Goal: Navigation & Orientation: Find specific page/section

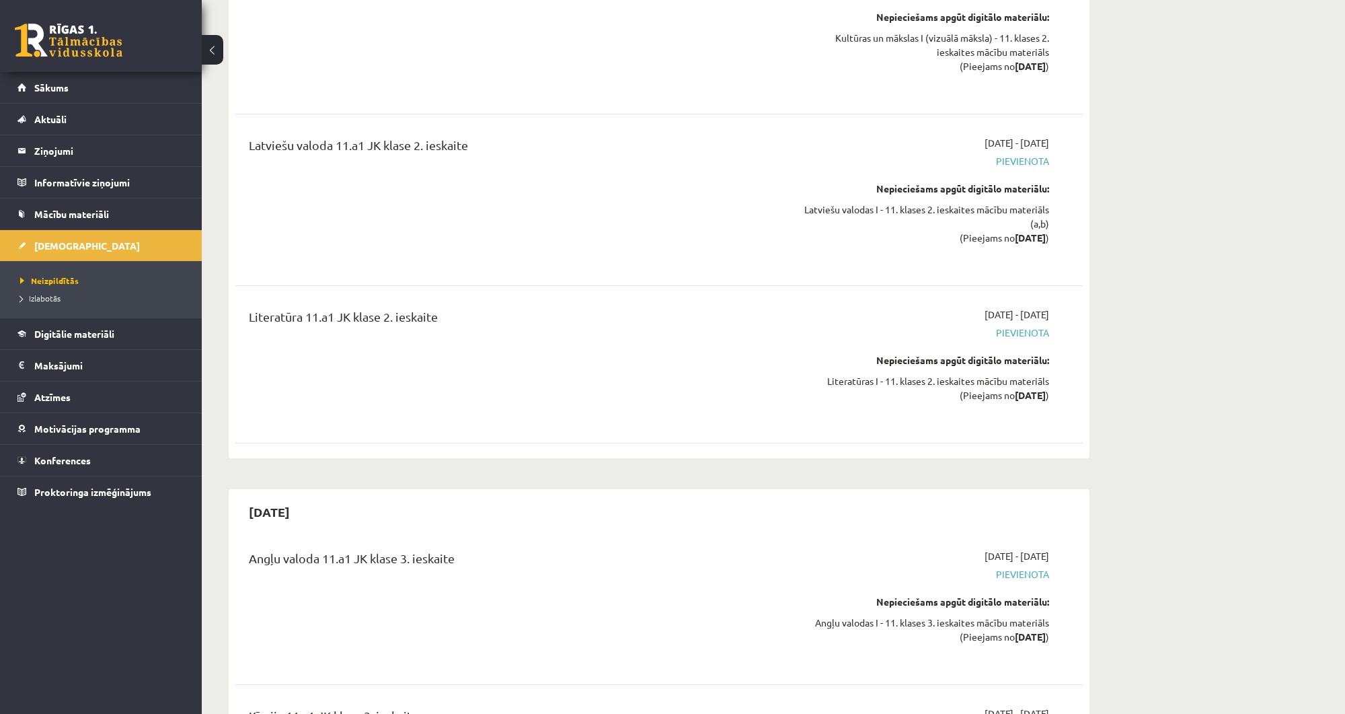
scroll to position [8425, 0]
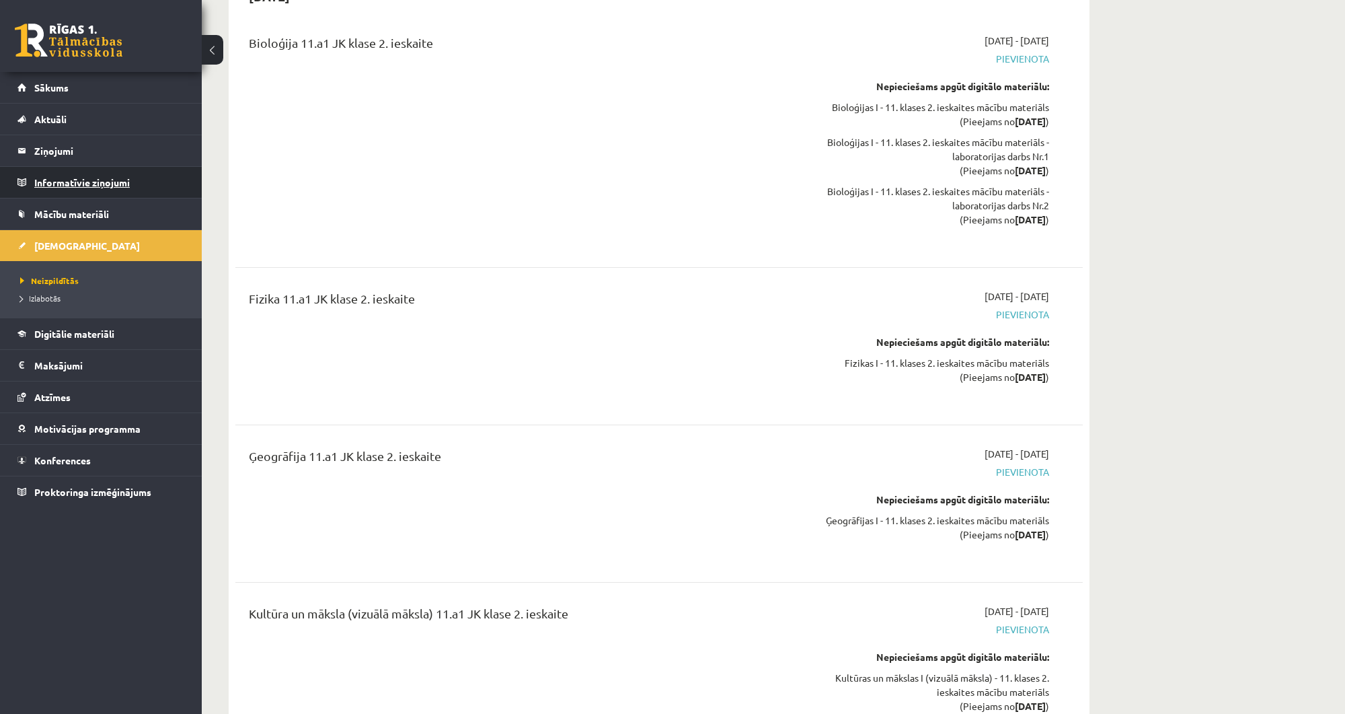
scroll to position [7780, 0]
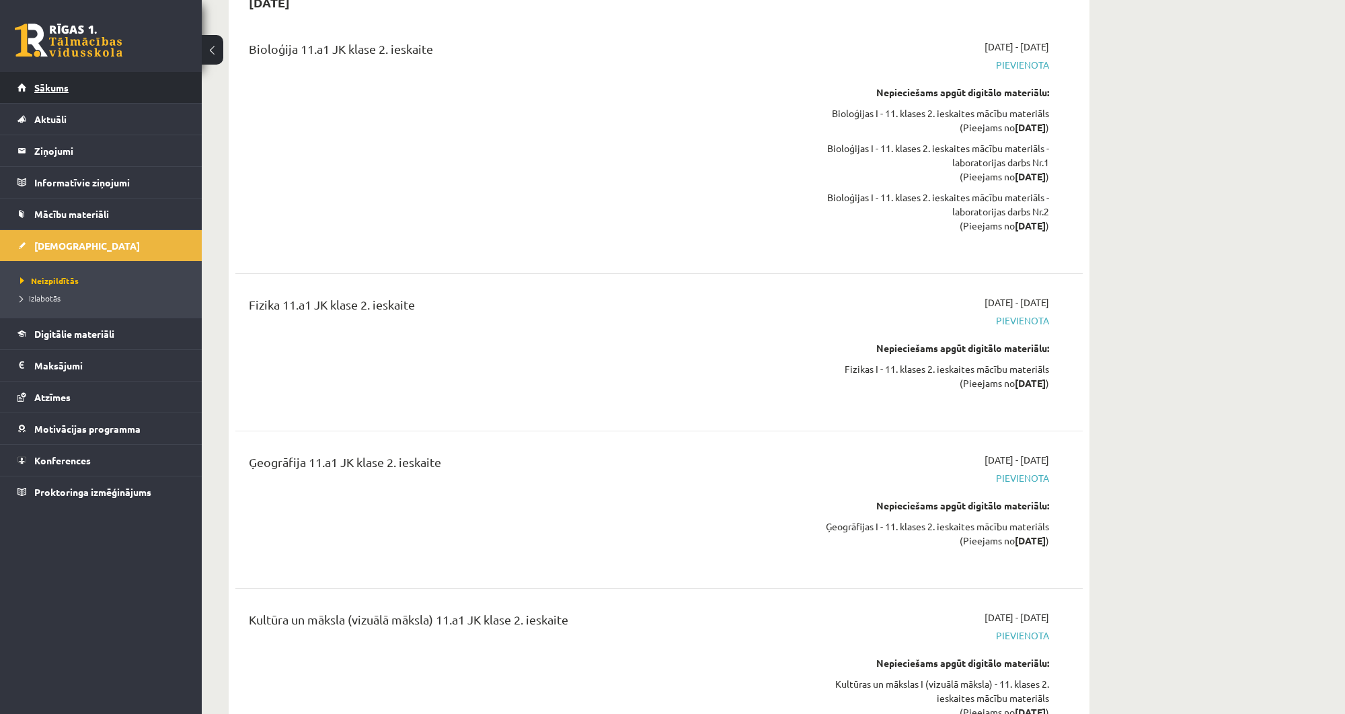
click at [102, 99] on link "Sākums" at bounding box center [100, 87] width 167 height 31
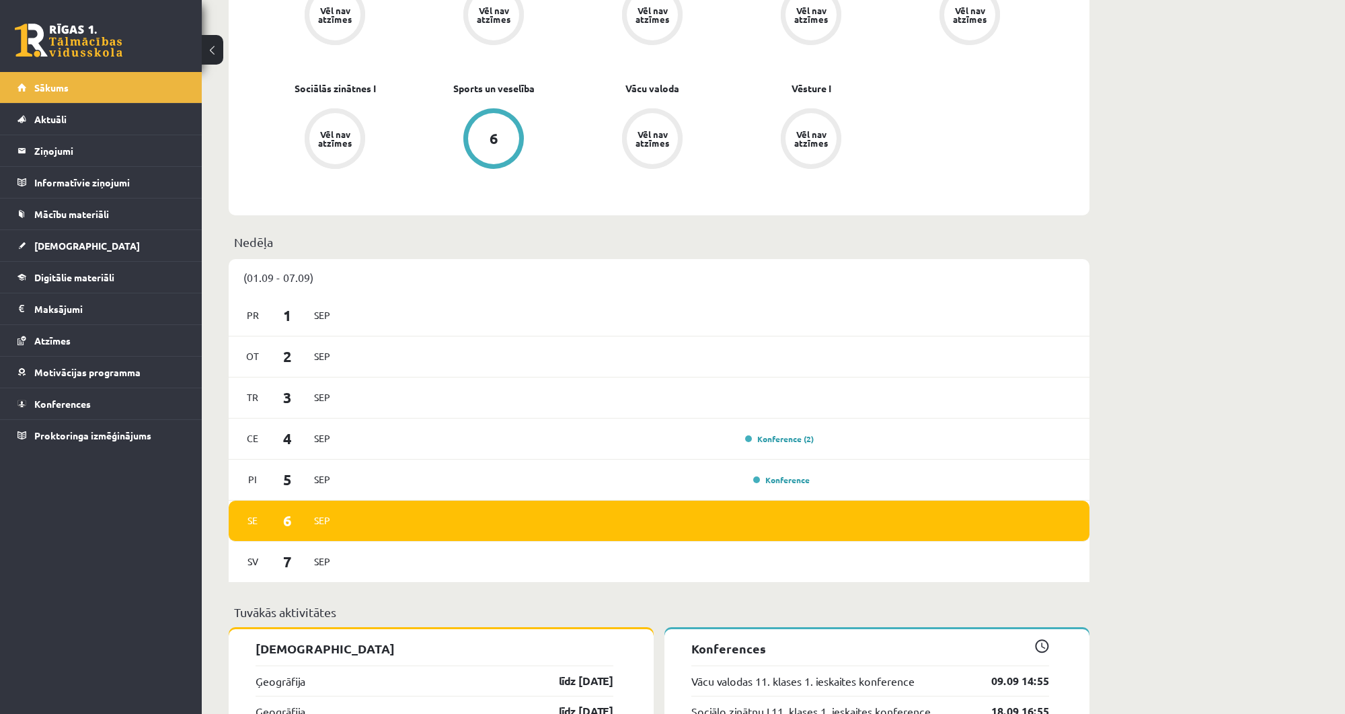
scroll to position [646, 0]
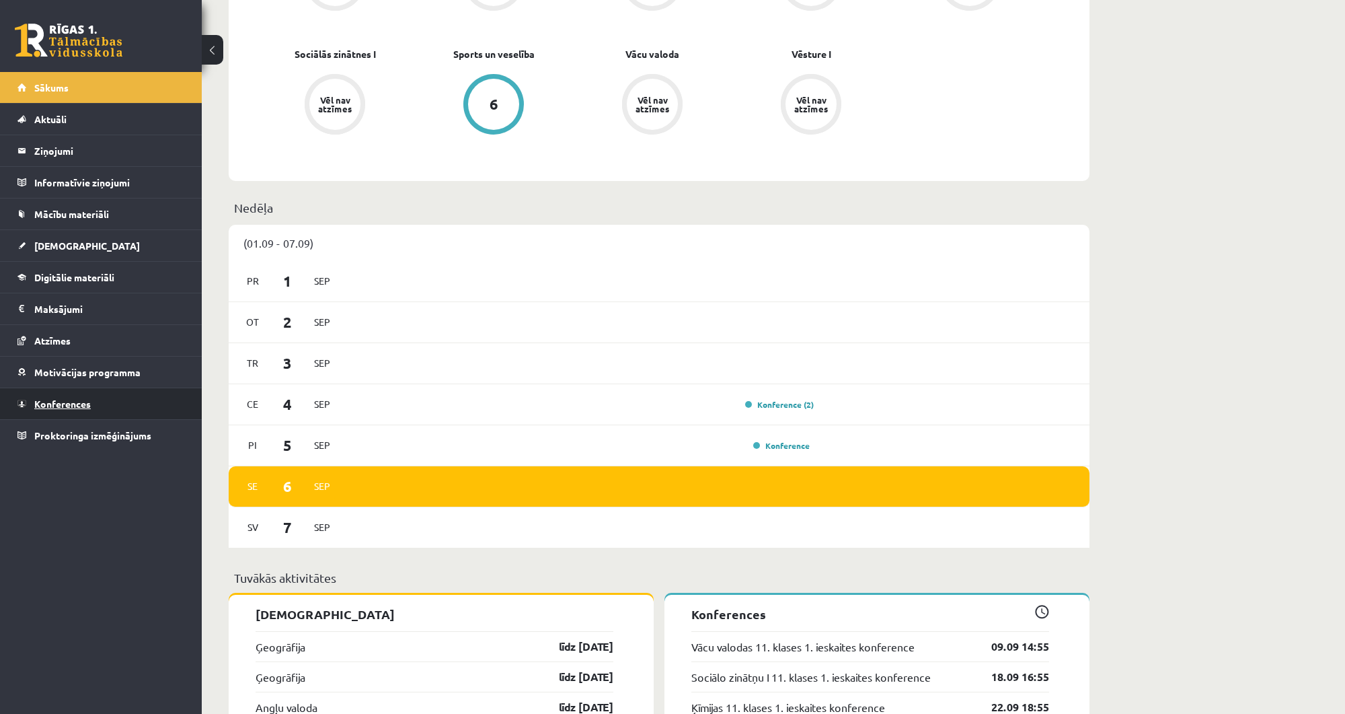
click at [86, 409] on link "Konferences" at bounding box center [100, 403] width 167 height 31
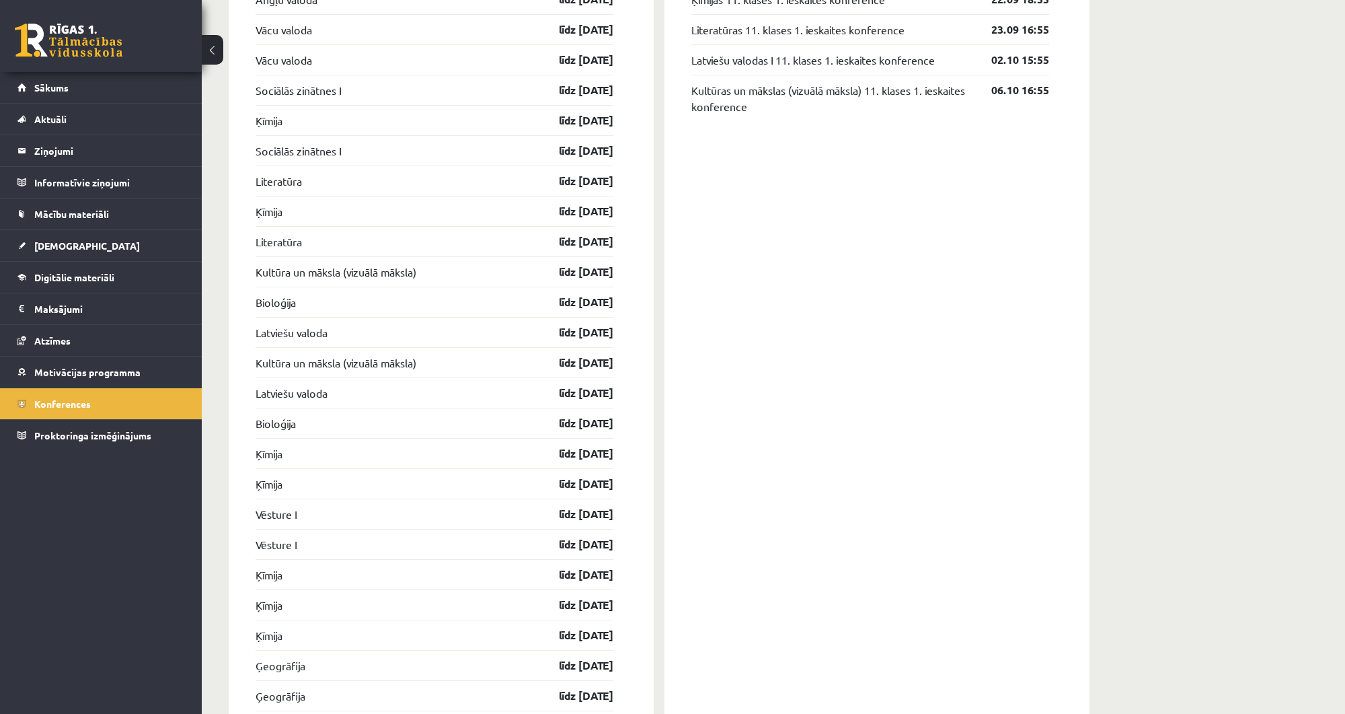
scroll to position [1345, 0]
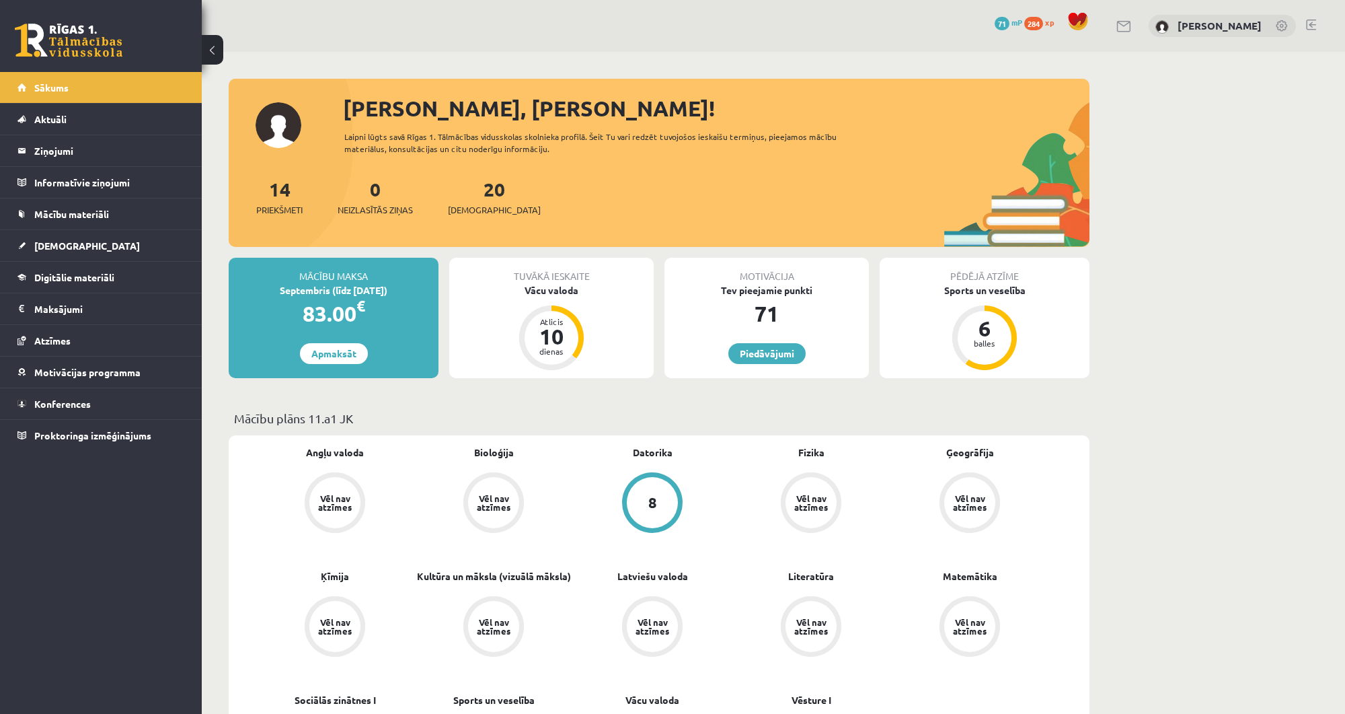
scroll to position [2698, 0]
